Goal: Register for event/course

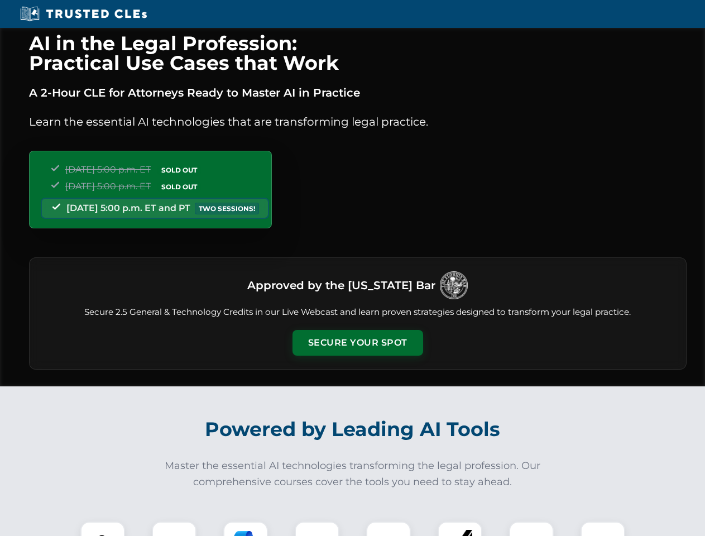
click at [357, 343] on button "Secure Your Spot" at bounding box center [358, 343] width 131 height 26
click at [103, 529] on img at bounding box center [103, 544] width 32 height 32
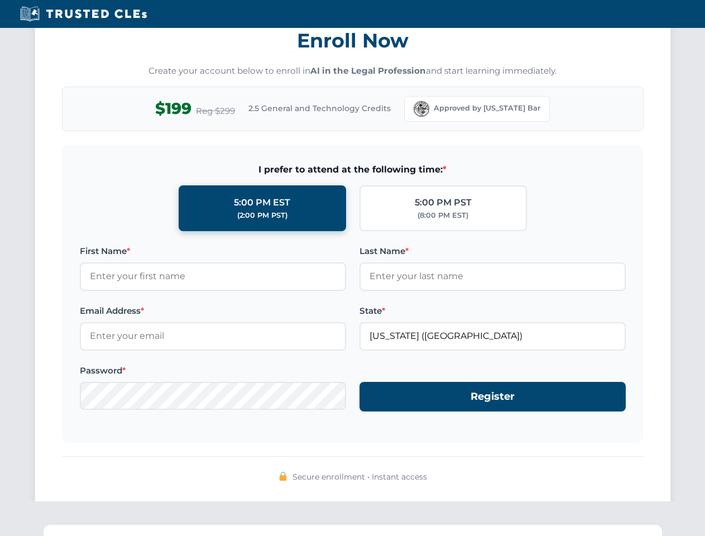
scroll to position [1096, 0]
